Goal: Obtain resource: Obtain resource

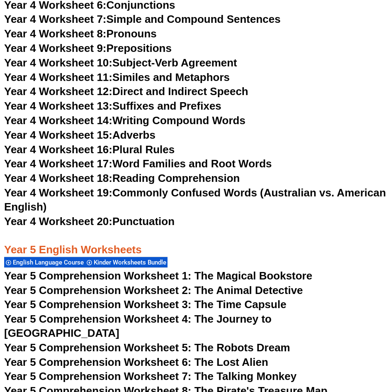
scroll to position [3751, 0]
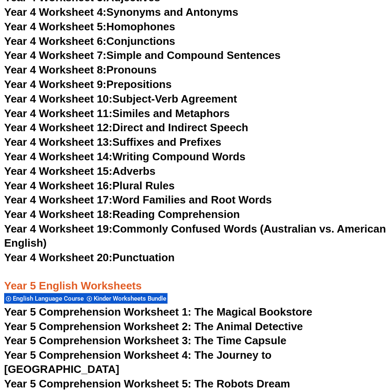
click at [126, 306] on span "Year 5 Comprehension Worksheet 1: The Magical Bookstore" at bounding box center [158, 312] width 308 height 12
click at [79, 223] on span "Year 4 Worksheet 19:" at bounding box center [58, 229] width 108 height 12
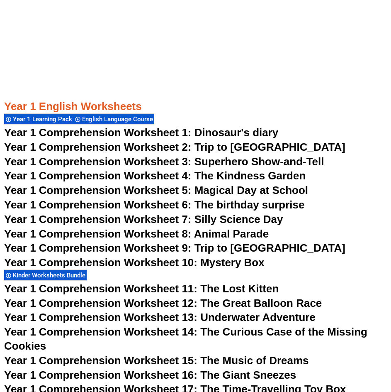
scroll to position [591, 0]
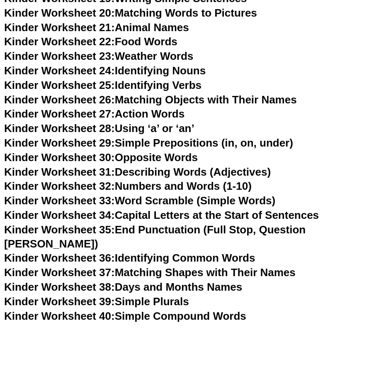
click at [169, 42] on link "Kinder Worksheet 22: Food Words" at bounding box center [91, 41] width 174 height 12
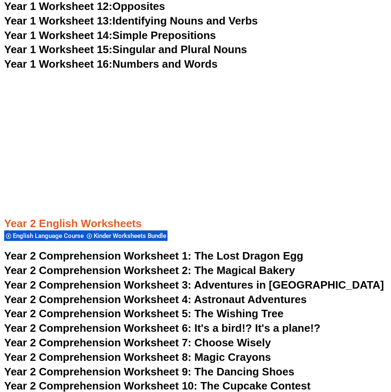
scroll to position [1670, 0]
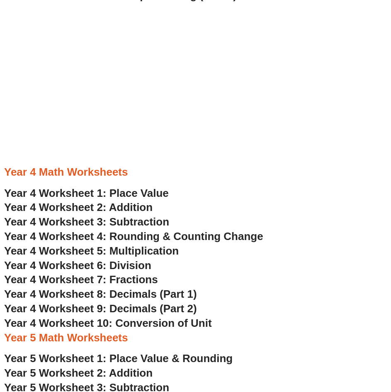
scroll to position [1370, 0]
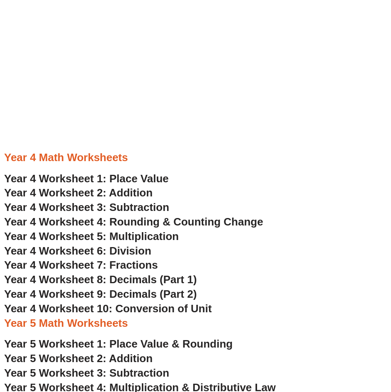
click at [99, 279] on span "Year 4 Worksheet 8: Decimals (Part 1)" at bounding box center [100, 279] width 193 height 12
click at [118, 252] on span "Year 4 Worksheet 6: Division" at bounding box center [77, 251] width 147 height 12
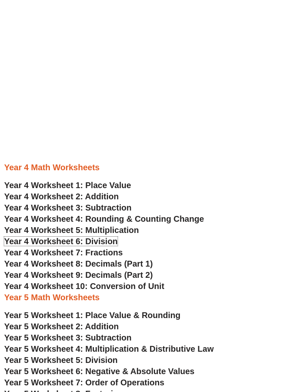
scroll to position [1212, 0]
